Goal: Check status: Check status

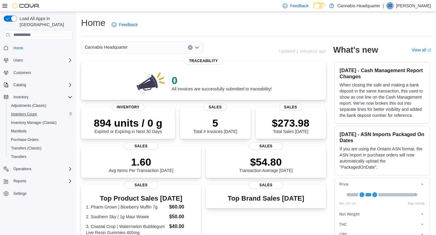
click at [30, 112] on span "Inventory Count" at bounding box center [24, 114] width 26 height 5
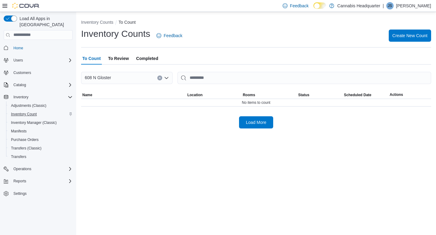
click at [26, 112] on span "Inventory Count" at bounding box center [24, 114] width 26 height 5
click at [27, 112] on span "Inventory Count" at bounding box center [24, 114] width 26 height 5
click at [26, 120] on span "Inventory Manager (Classic)" at bounding box center [34, 122] width 46 height 5
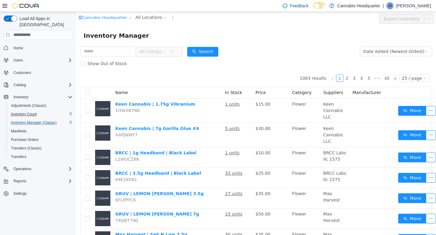
click at [27, 112] on span "Inventory Count" at bounding box center [24, 114] width 26 height 5
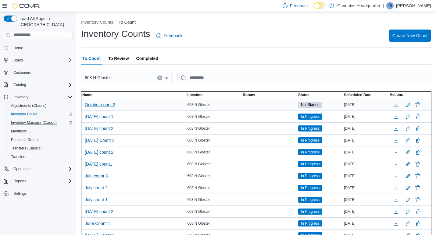
click at [108, 105] on span "October count 2" at bounding box center [100, 105] width 30 height 6
click at [103, 119] on span "[DATE] count 1" at bounding box center [99, 117] width 29 height 6
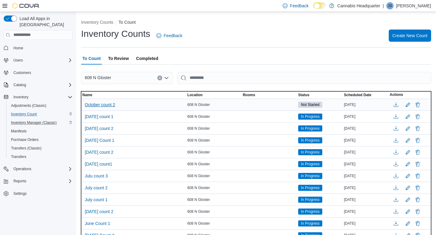
click at [104, 103] on span "October count 2" at bounding box center [100, 105] width 30 height 6
